Goal: Transaction & Acquisition: Purchase product/service

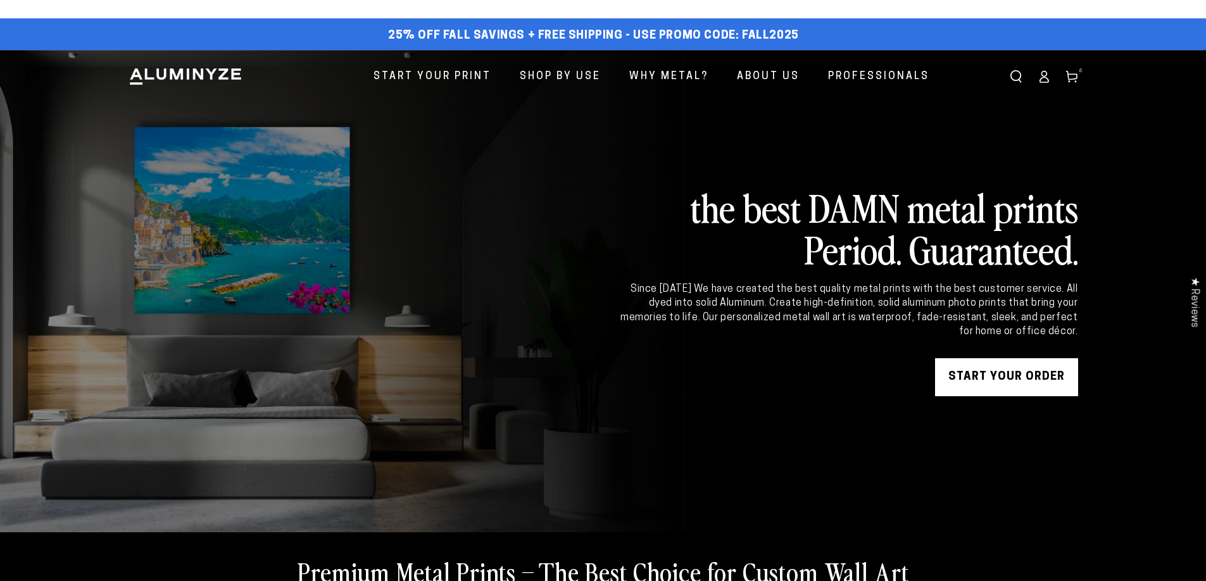
drag, startPoint x: 0, startPoint y: 0, endPoint x: 1072, endPoint y: 77, distance: 1075.3
click at [1072, 77] on icon at bounding box center [1072, 76] width 13 height 13
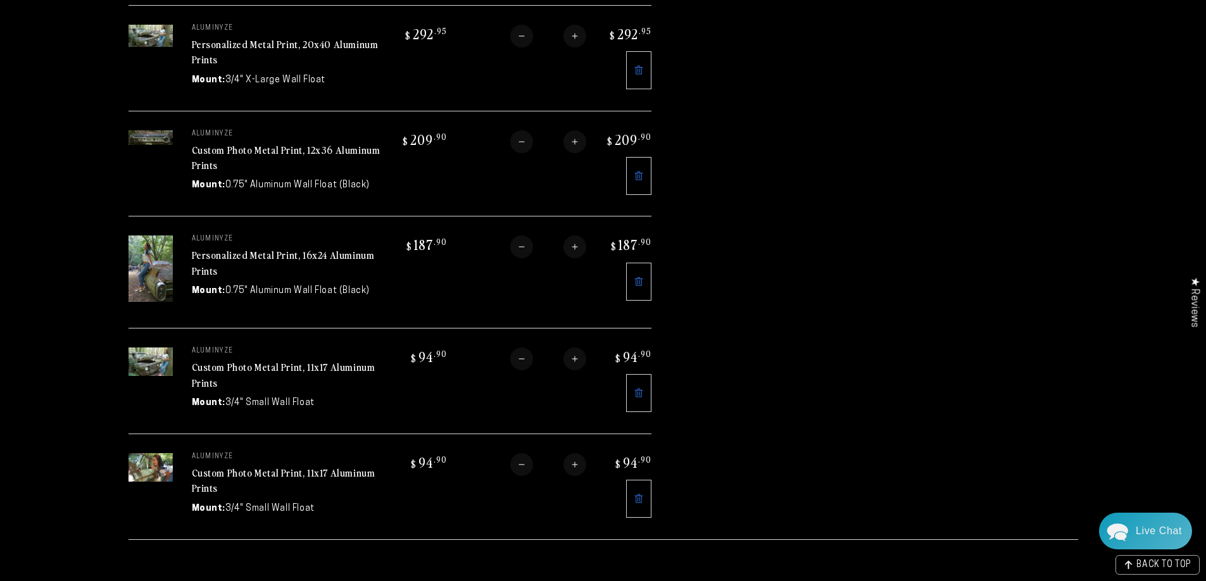
click at [211, 149] on link "Custom Photo Metal Print, 12x36 Aluminum Prints" at bounding box center [286, 157] width 189 height 30
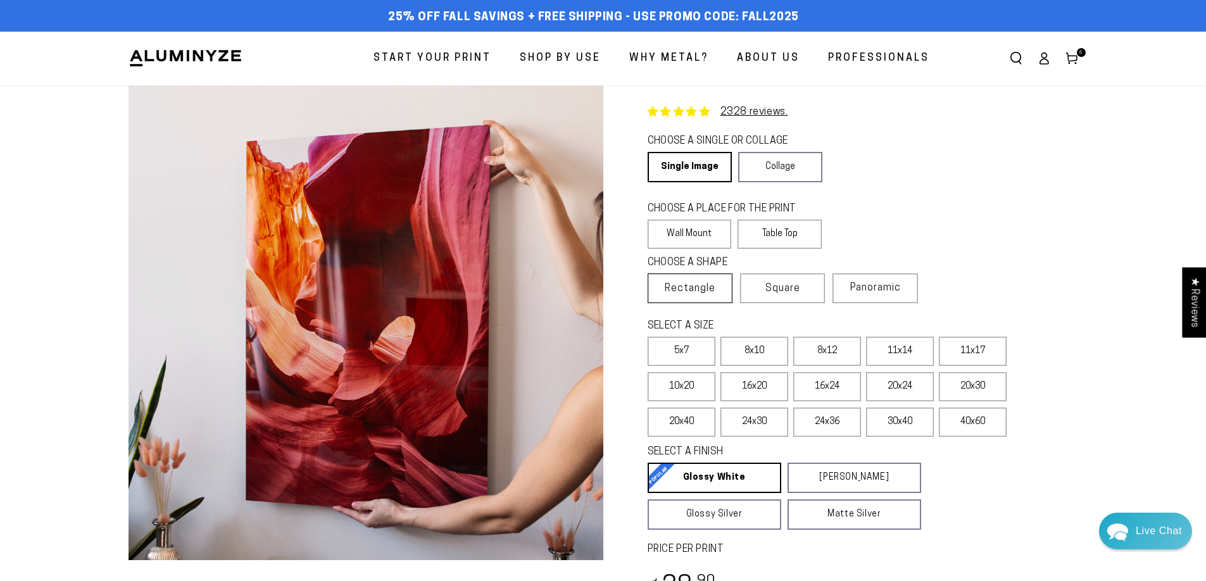
click at [698, 287] on span "Rectangle" at bounding box center [690, 288] width 51 height 15
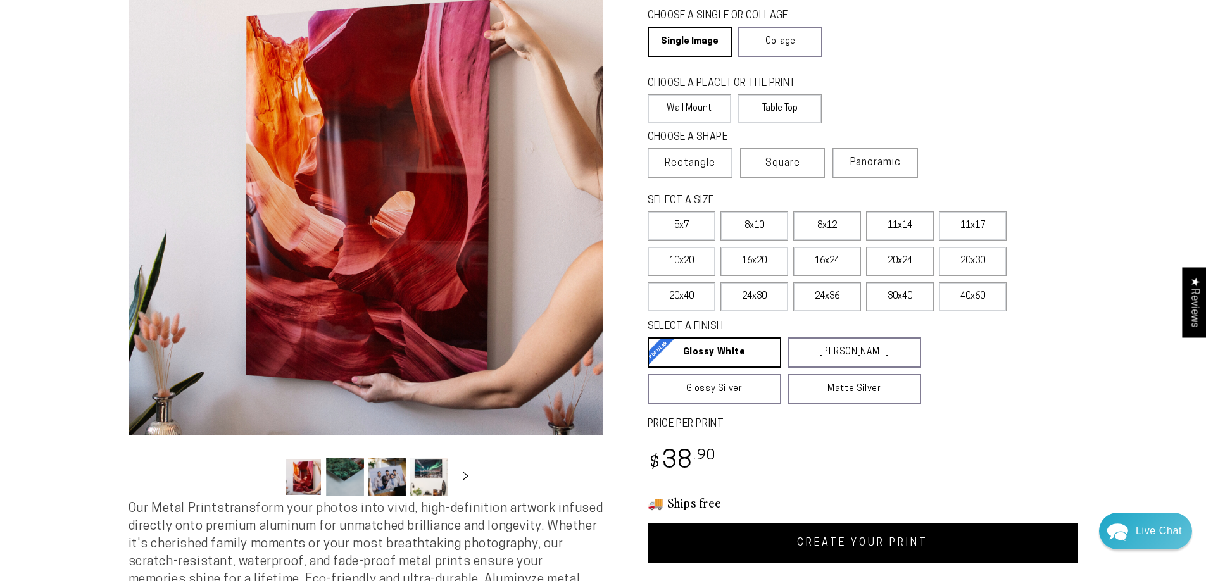
scroll to position [127, 0]
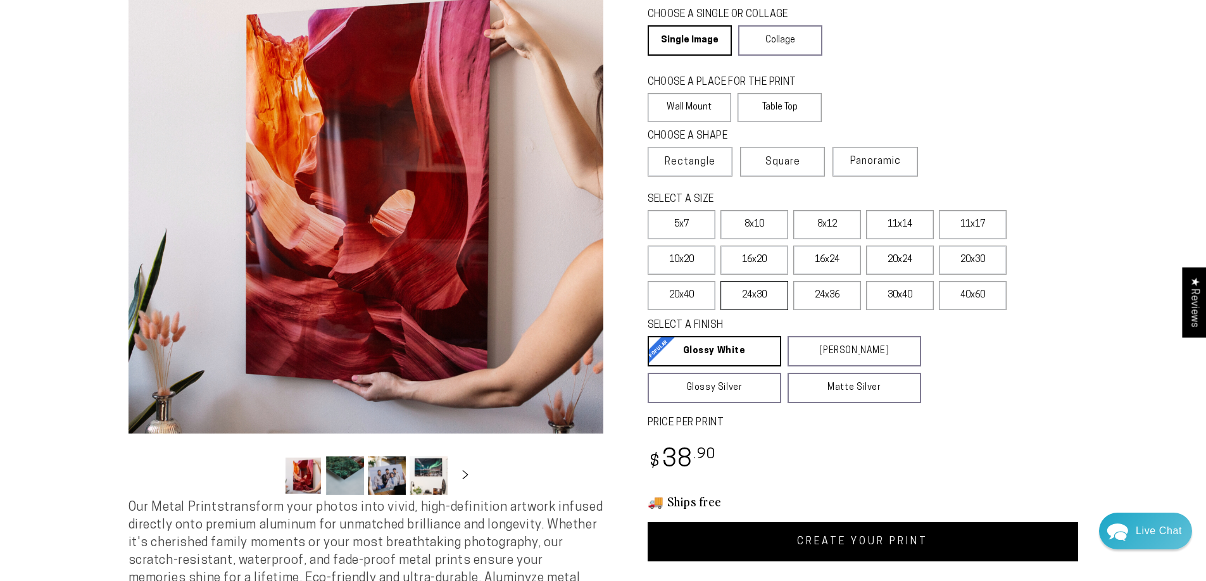
click at [762, 294] on label "24x30" at bounding box center [754, 295] width 68 height 29
click at [933, 528] on link "CREATE YOUR PRINT" at bounding box center [863, 541] width 431 height 39
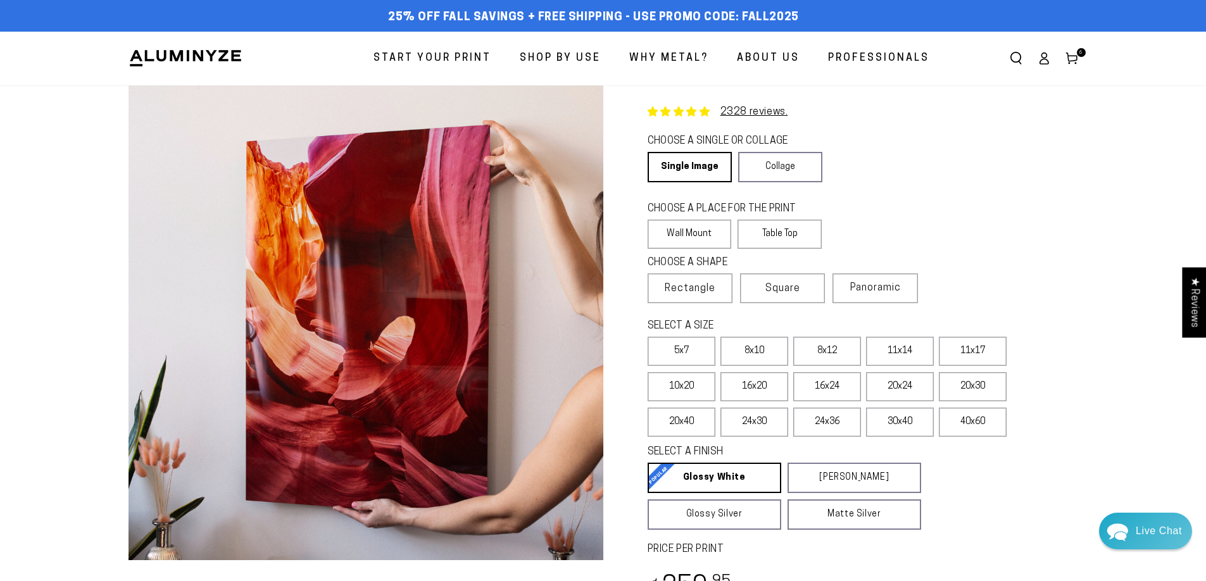
click at [1045, 63] on icon at bounding box center [1044, 58] width 13 height 13
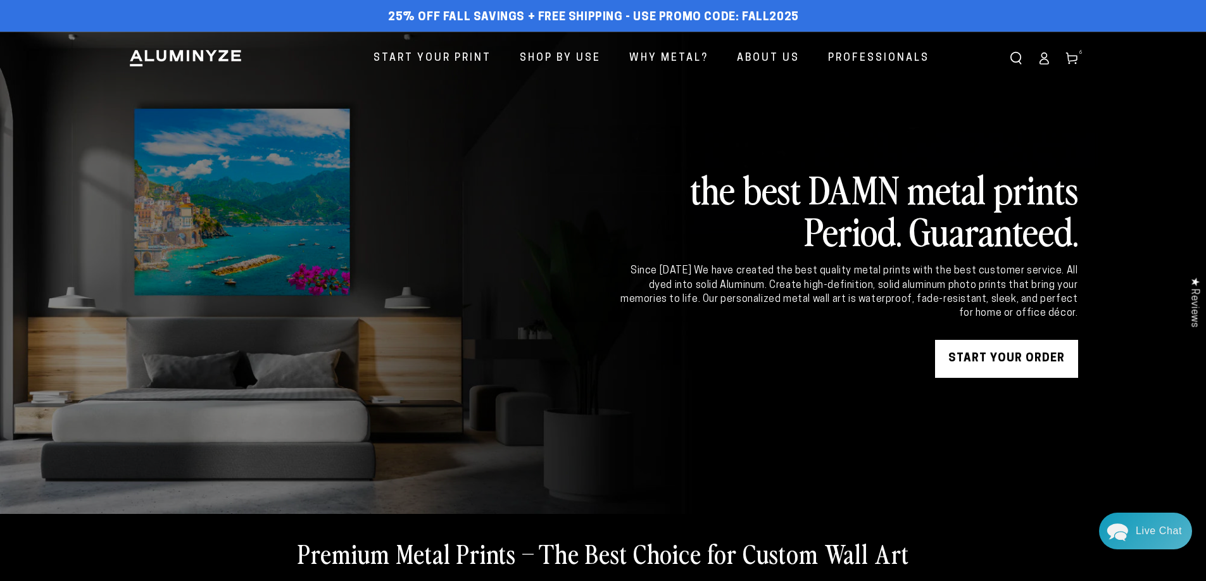
click at [1079, 59] on link "Cart 6 6 items" at bounding box center [1072, 58] width 28 height 28
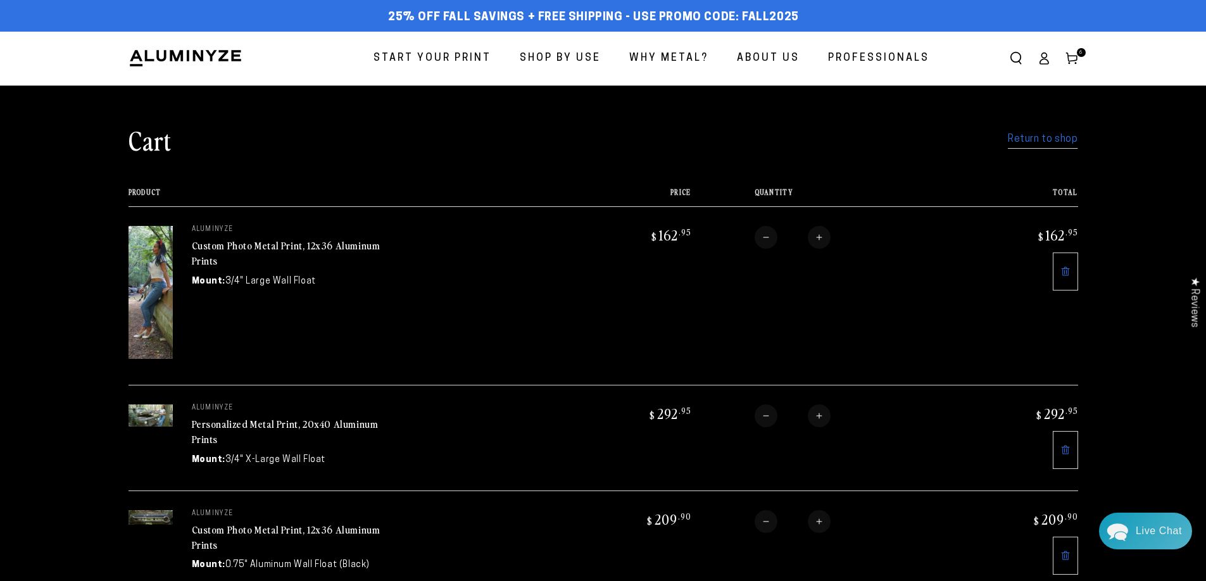
click at [1044, 54] on icon at bounding box center [1044, 58] width 13 height 13
